Goal: Information Seeking & Learning: Learn about a topic

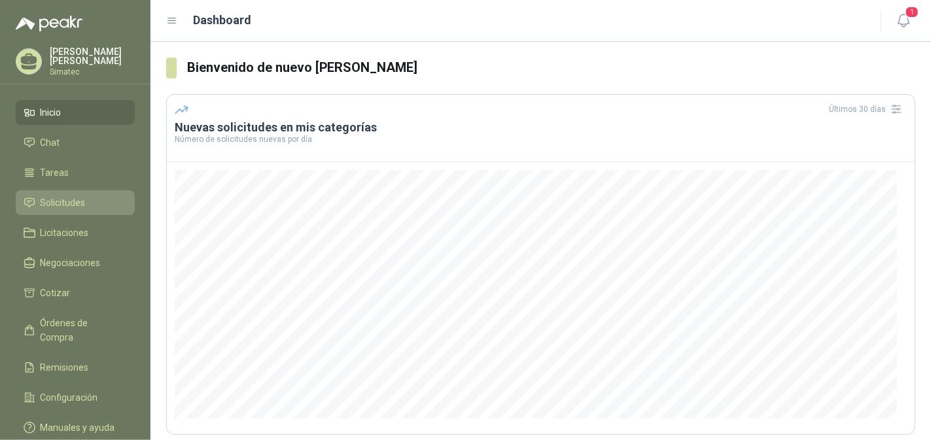
click at [71, 200] on span "Solicitudes" at bounding box center [63, 203] width 45 height 14
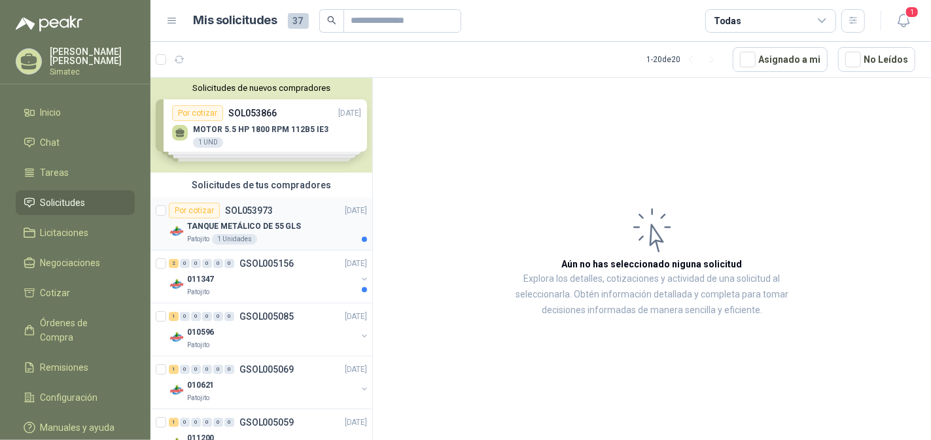
click at [258, 226] on p "TANQUE METÁLICO DE 55 GLS" at bounding box center [244, 227] width 114 height 12
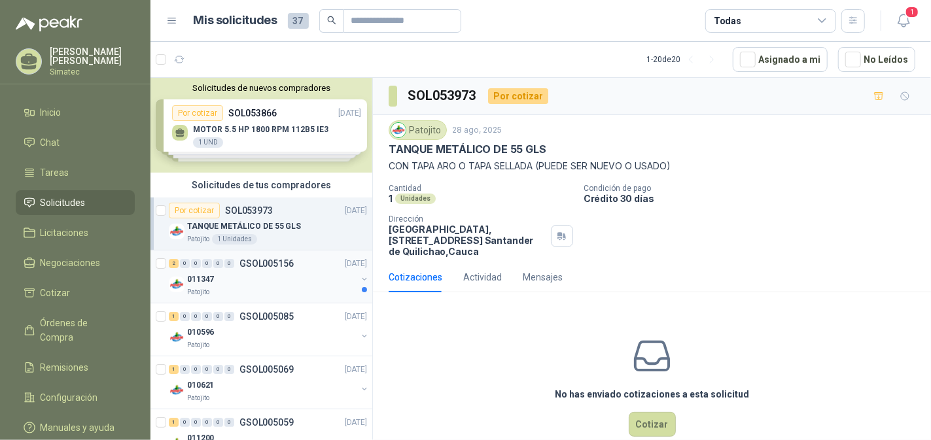
click at [268, 268] on div "2 0 0 0 0 0 GSOL005156 [DATE]" at bounding box center [269, 264] width 201 height 16
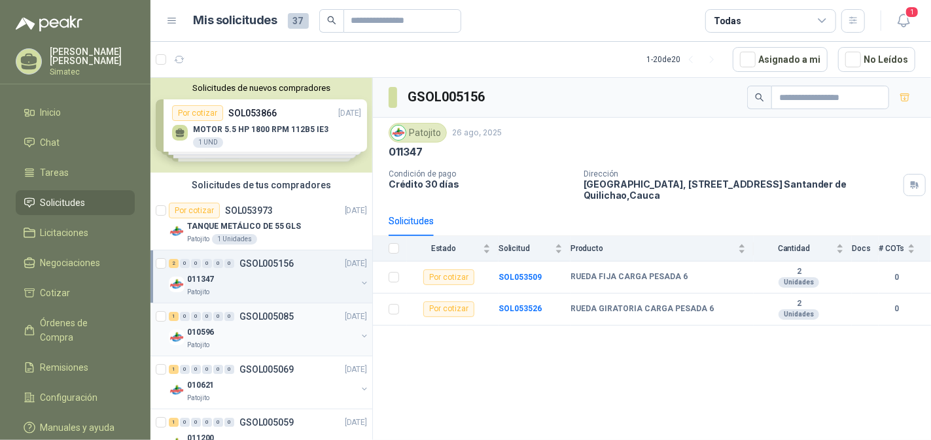
click at [285, 329] on div "010596" at bounding box center [272, 333] width 170 height 16
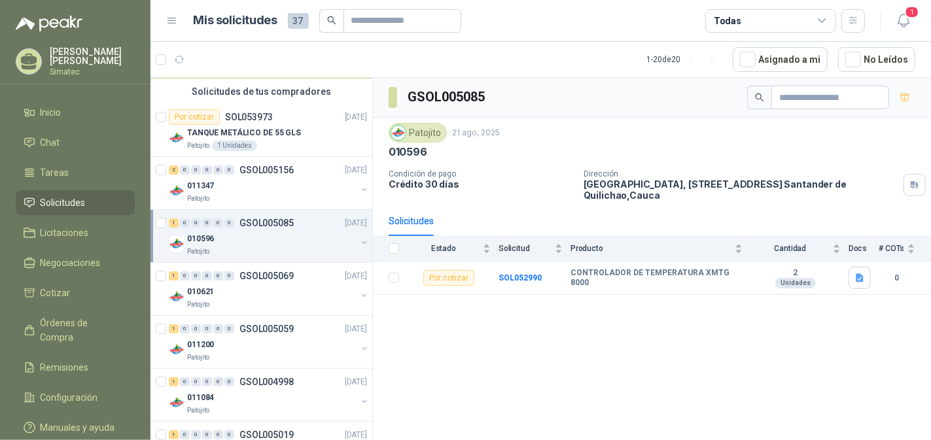
scroll to position [130, 0]
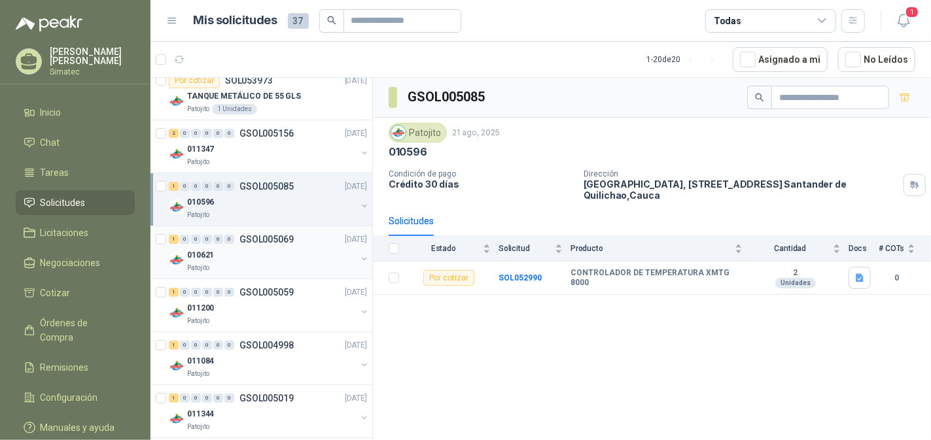
click at [278, 250] on div "010621" at bounding box center [272, 255] width 170 height 16
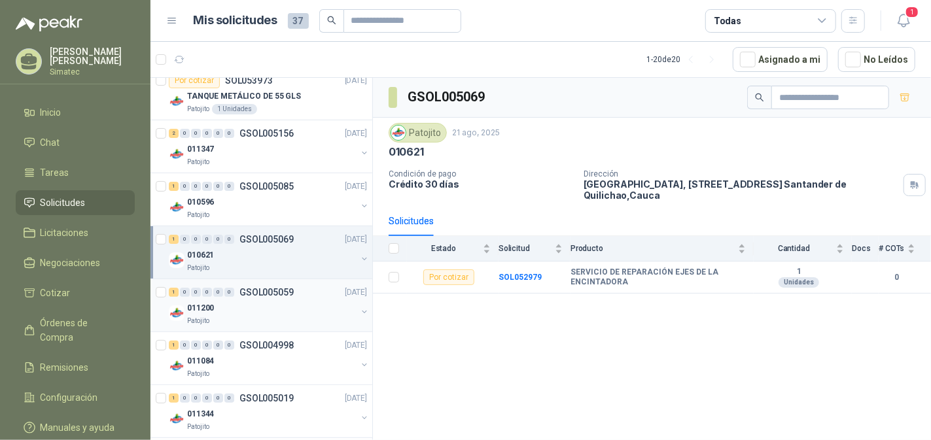
click at [274, 301] on div "011200" at bounding box center [272, 308] width 170 height 16
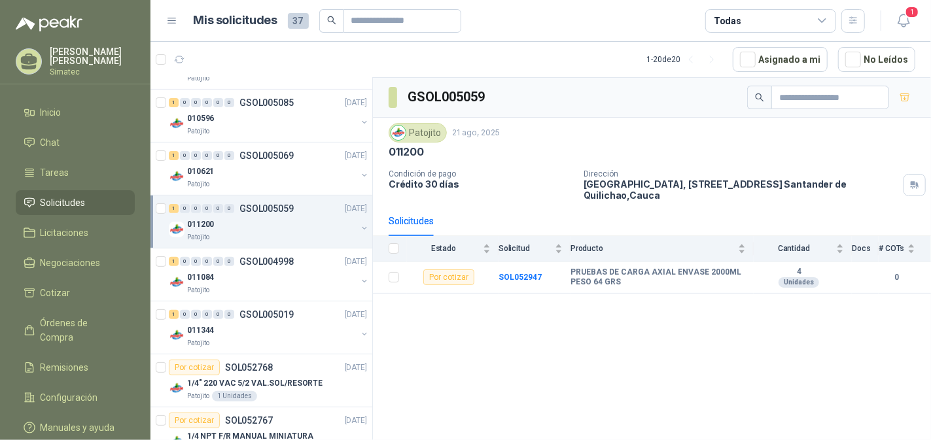
scroll to position [261, 0]
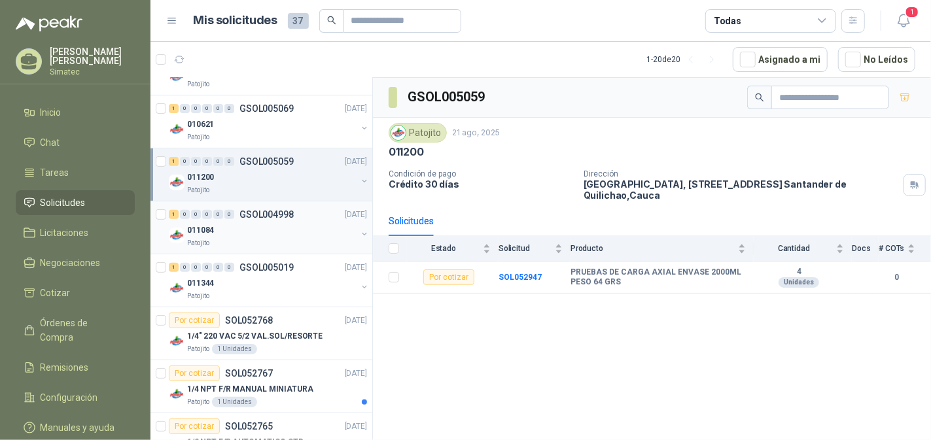
click at [276, 228] on div "011084" at bounding box center [272, 231] width 170 height 16
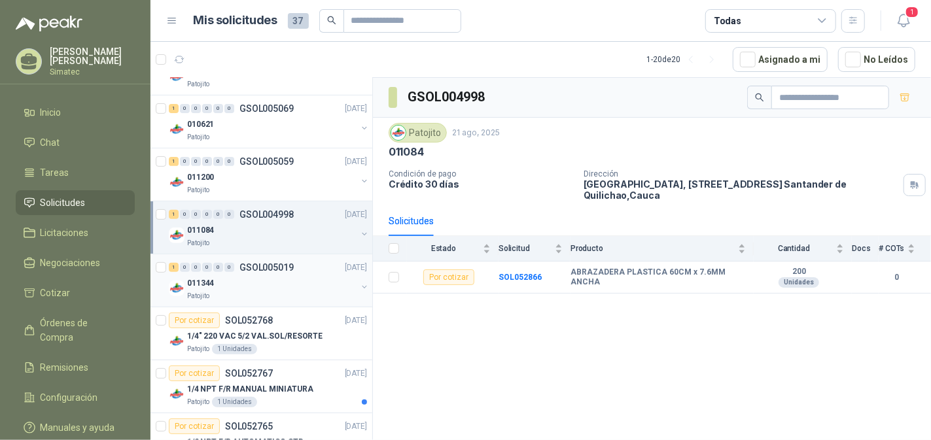
click at [279, 276] on div "011344" at bounding box center [272, 284] width 170 height 16
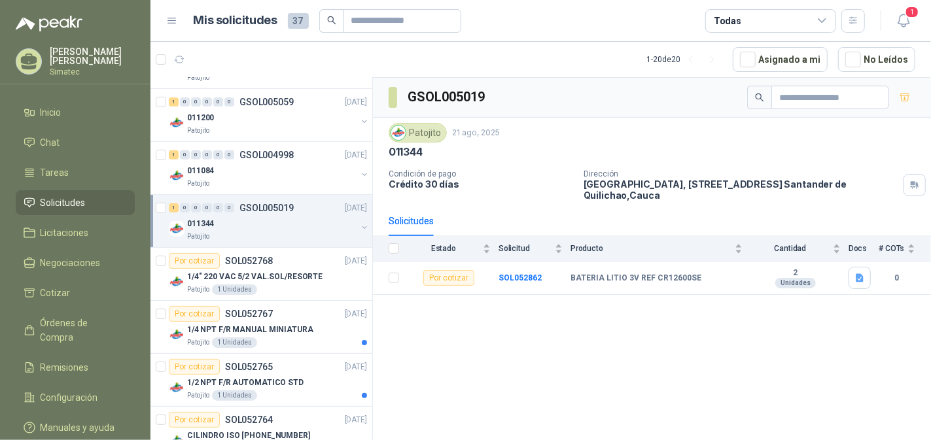
scroll to position [327, 0]
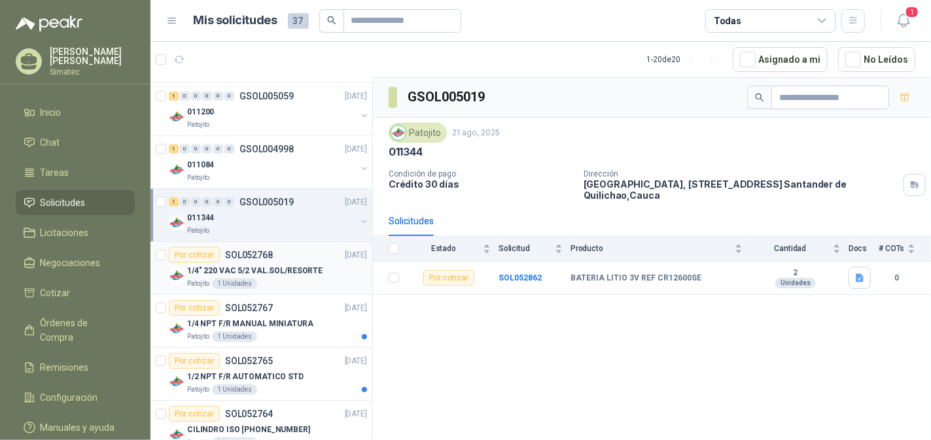
click at [276, 269] on p "1/4" 220 VAC 5/2 VAL.SOL/RESORTE" at bounding box center [254, 271] width 135 height 12
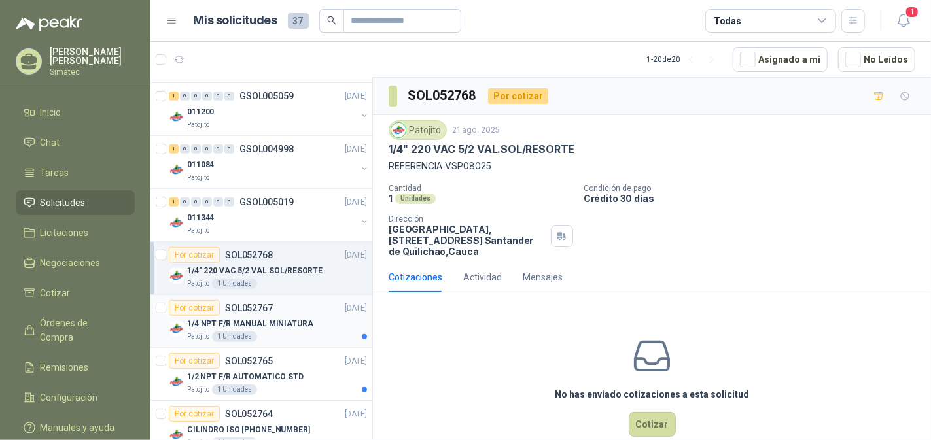
click at [264, 324] on p "1/4 NPT F/R MANUAL MINIATURA" at bounding box center [250, 324] width 126 height 12
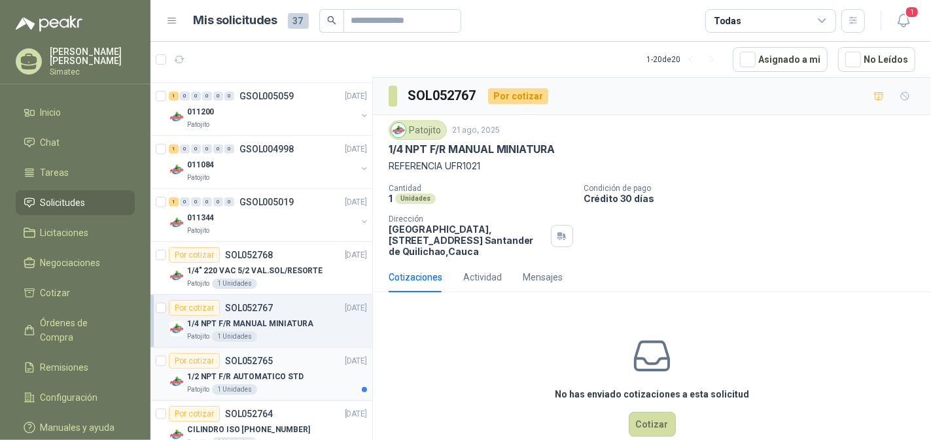
click at [277, 376] on p "1/2 NPT F/R AUTOMATICO STD" at bounding box center [245, 377] width 116 height 12
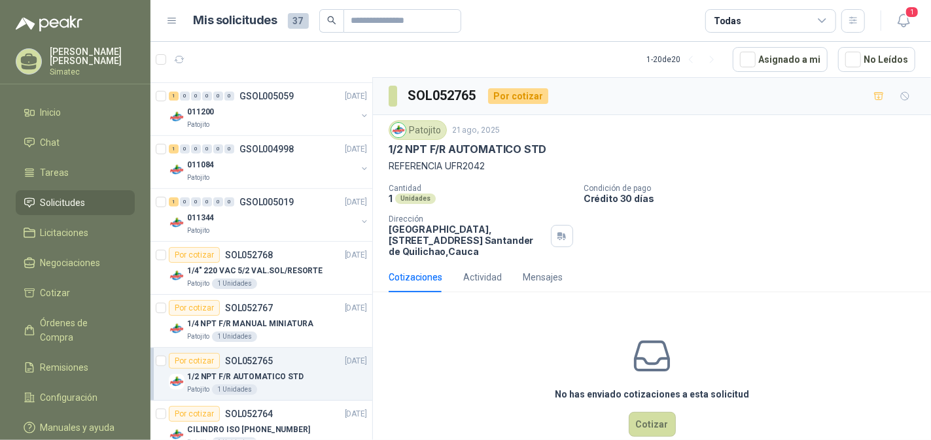
scroll to position [458, 0]
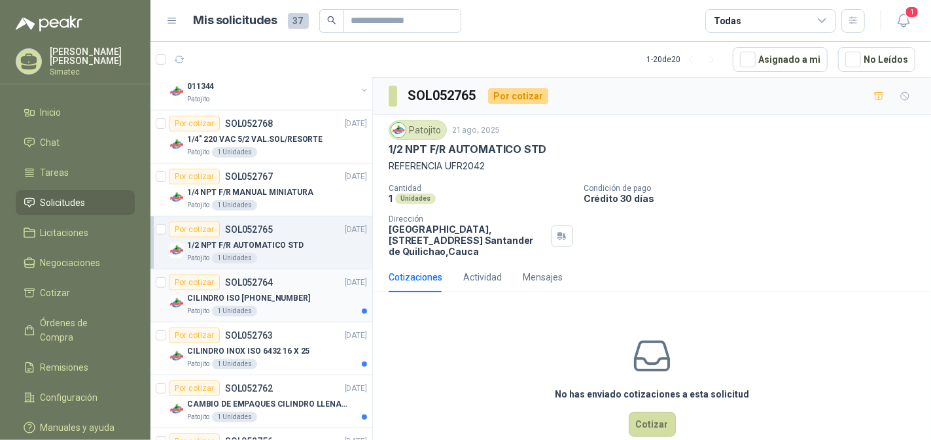
click at [276, 293] on p "CILINDRO ISO [PHONE_NUMBER]" at bounding box center [248, 299] width 123 height 12
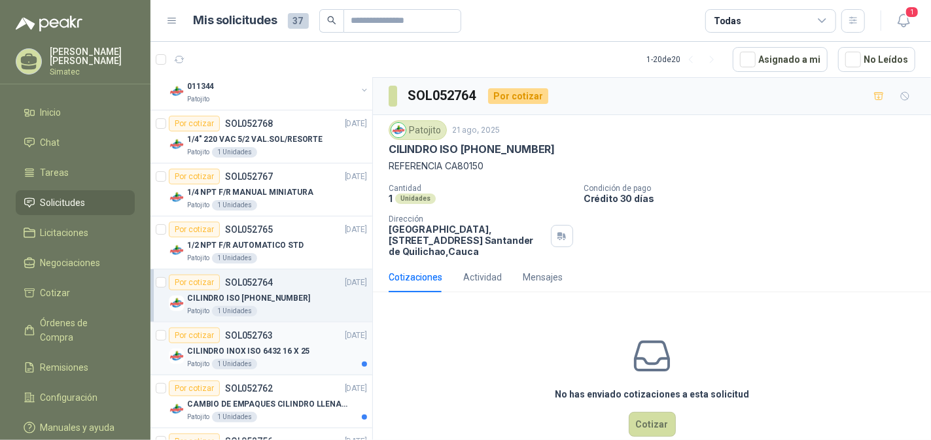
click at [270, 329] on div "Por cotizar SOL052763 [DATE]" at bounding box center [268, 336] width 198 height 16
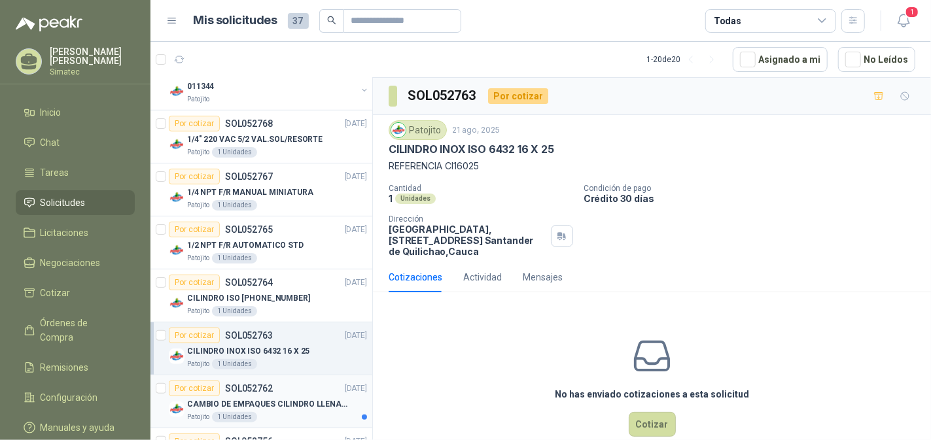
click at [289, 390] on div "Por cotizar SOL052762 [DATE]" at bounding box center [268, 389] width 198 height 16
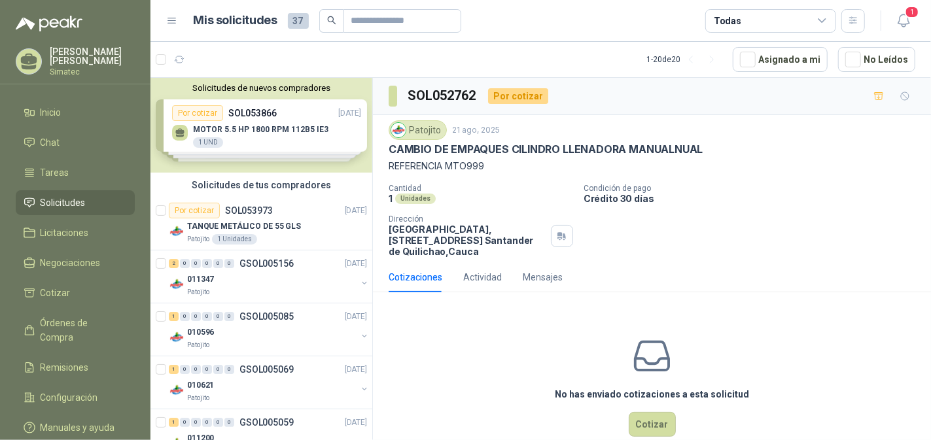
click at [241, 126] on div "Solicitudes de nuevos compradores Por cotizar SOL053866 [DATE] MOTOR 5.5 HP 180…" at bounding box center [262, 125] width 222 height 95
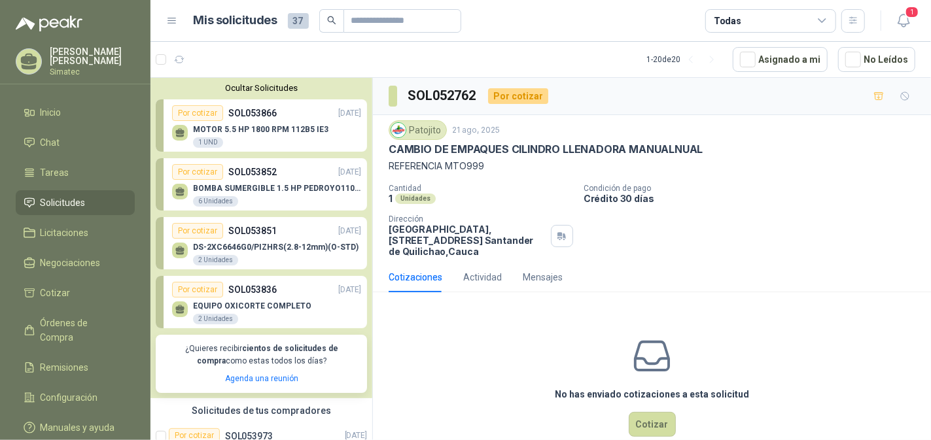
click at [241, 126] on p "MOTOR 5.5 HP 1800 RPM 112B5 IE3" at bounding box center [260, 129] width 135 height 9
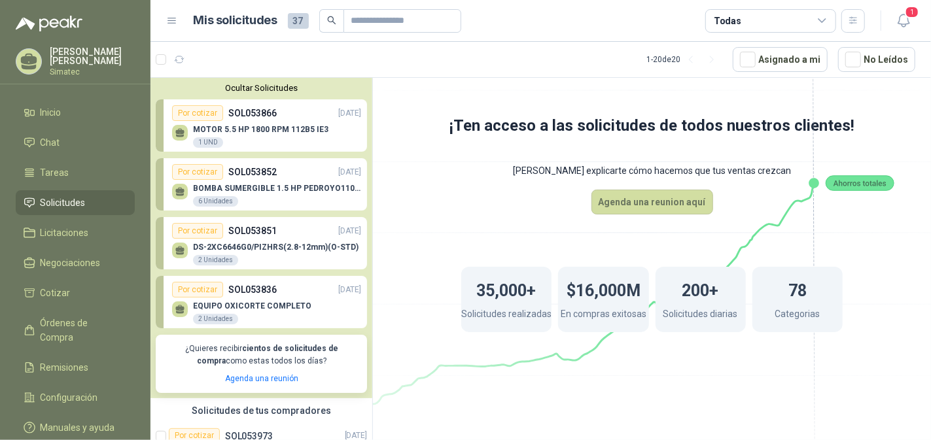
click at [241, 126] on p "MOTOR 5.5 HP 1800 RPM 112B5 IE3" at bounding box center [260, 129] width 135 height 9
click at [250, 299] on div "EQUIPO OXICORTE COMPLETO 2 Unidades" at bounding box center [266, 311] width 189 height 27
click at [257, 173] on p "SOL053852" at bounding box center [252, 172] width 48 height 14
click at [178, 60] on icon "button" at bounding box center [179, 59] width 11 height 11
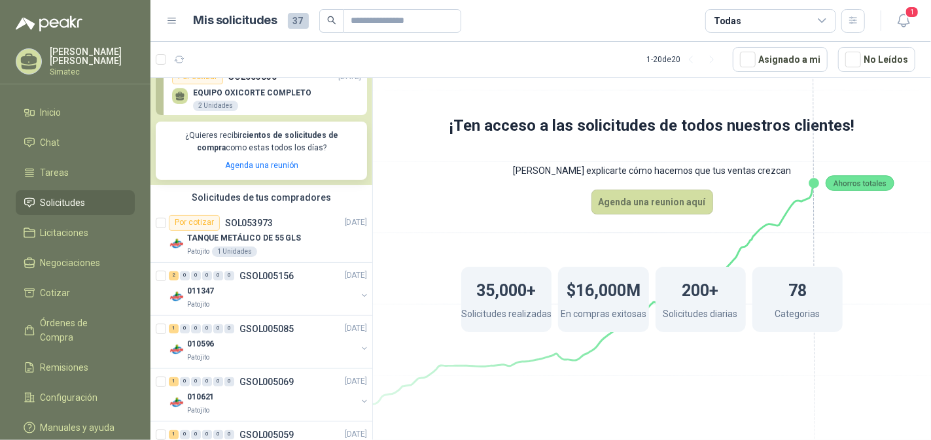
scroll to position [215, 0]
click at [268, 238] on p "TANQUE METÁLICO DE 55 GLS" at bounding box center [244, 237] width 114 height 12
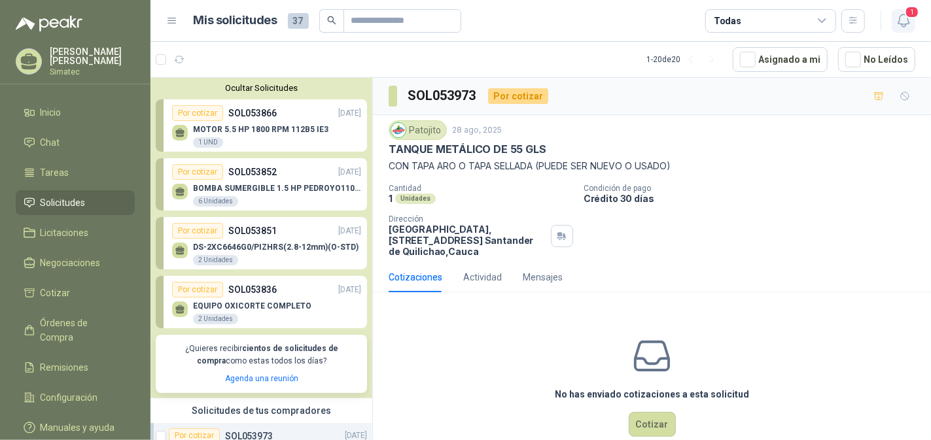
click at [910, 22] on icon "button" at bounding box center [904, 20] width 16 height 16
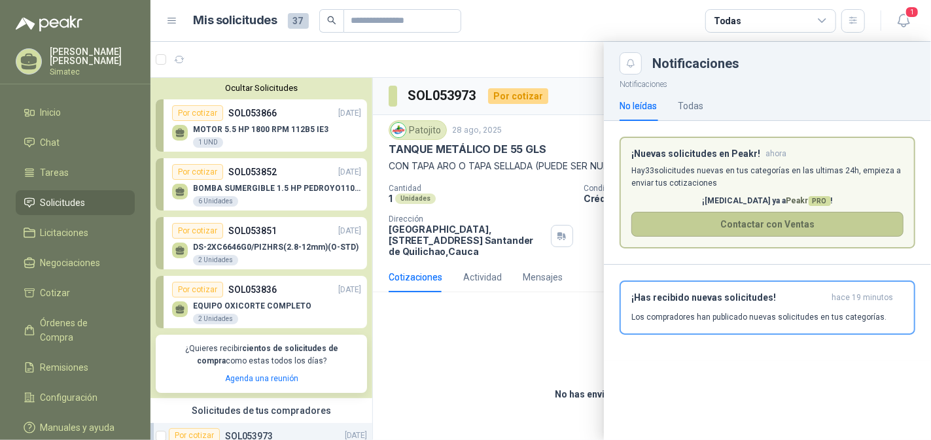
click at [768, 227] on button "Contactar con Ventas" at bounding box center [768, 224] width 272 height 25
click at [531, 332] on div at bounding box center [541, 241] width 781 height 399
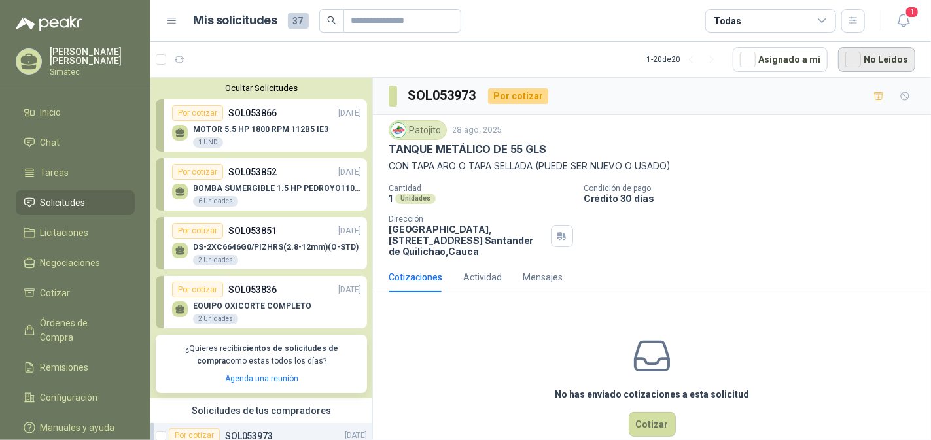
click at [881, 60] on button "No Leídos" at bounding box center [876, 59] width 77 height 25
click at [878, 62] on button "No Leídos" at bounding box center [876, 59] width 77 height 25
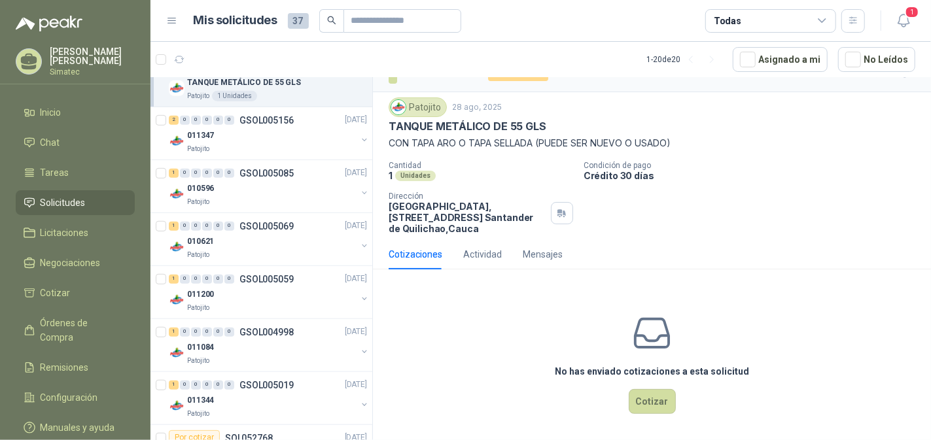
scroll to position [261, 0]
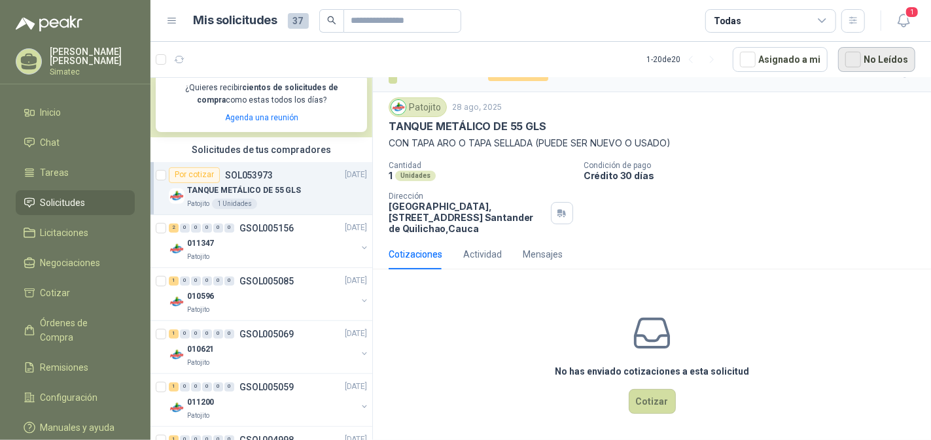
click at [882, 60] on button "No Leídos" at bounding box center [876, 59] width 77 height 25
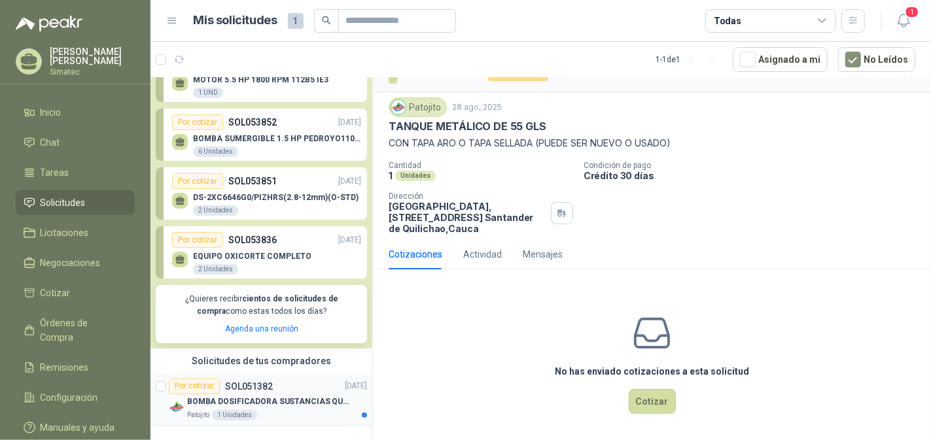
click at [318, 407] on p "BOMBA DOSIFICADORA SUSTANCIAS QUIMICAS" at bounding box center [268, 402] width 163 height 12
